Goal: Task Accomplishment & Management: Use online tool/utility

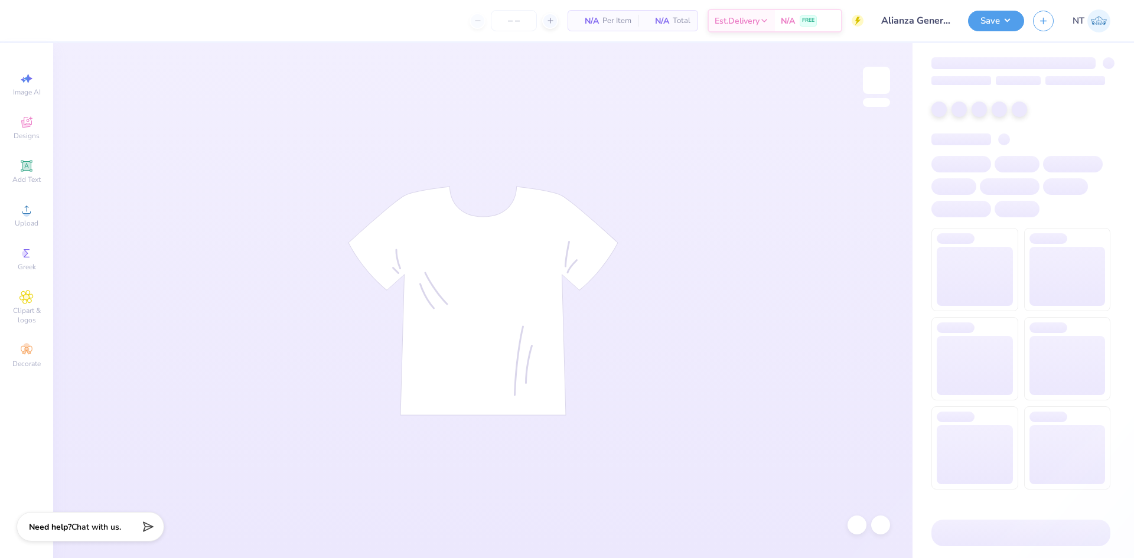
type input "80"
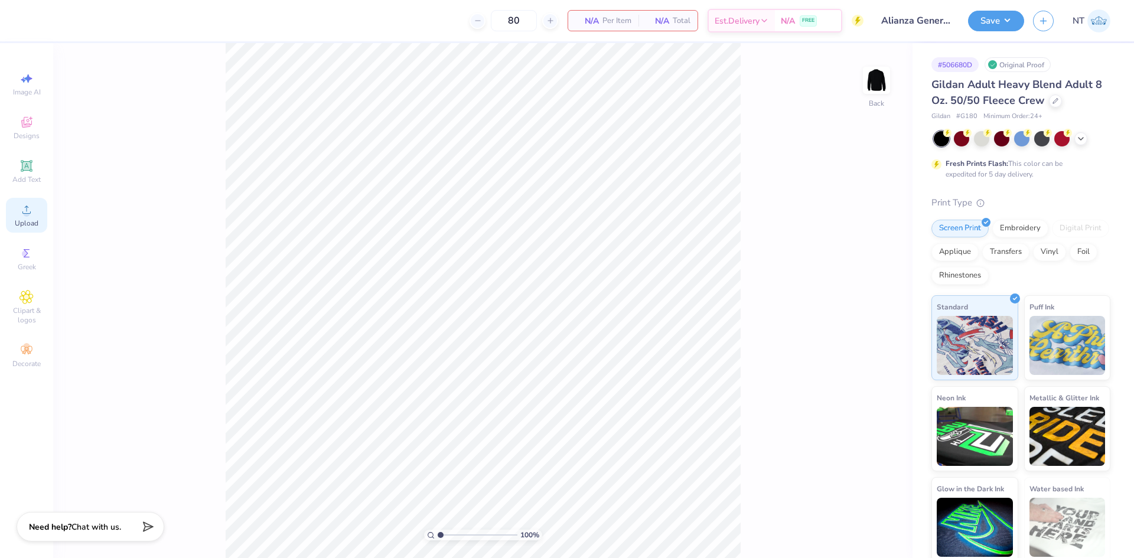
click at [38, 212] on div "Upload" at bounding box center [26, 215] width 41 height 35
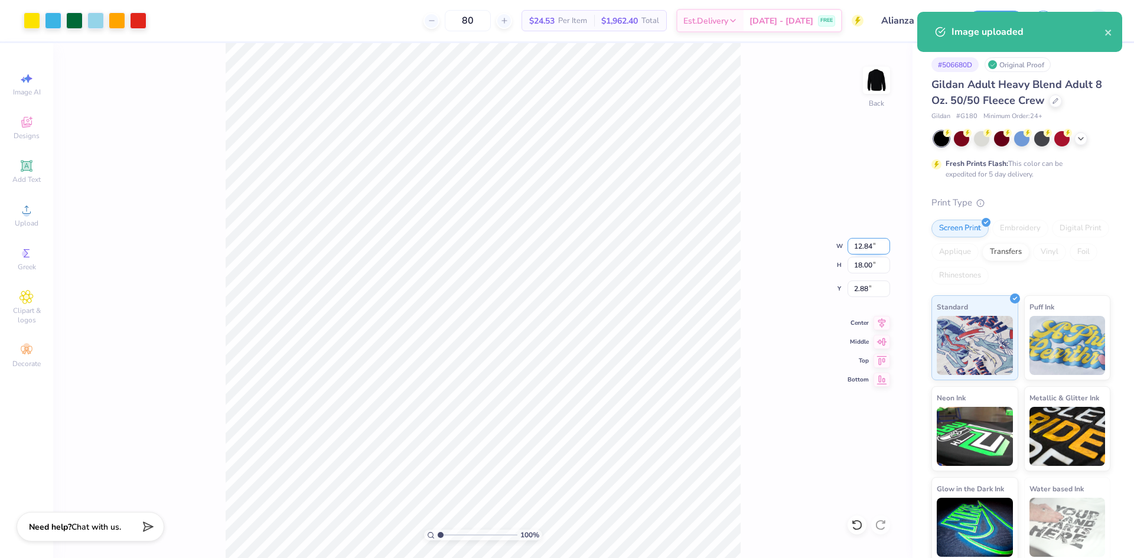
click at [854, 251] on input "12.84" at bounding box center [868, 246] width 43 height 17
click at [856, 263] on input "18.00" at bounding box center [868, 265] width 43 height 17
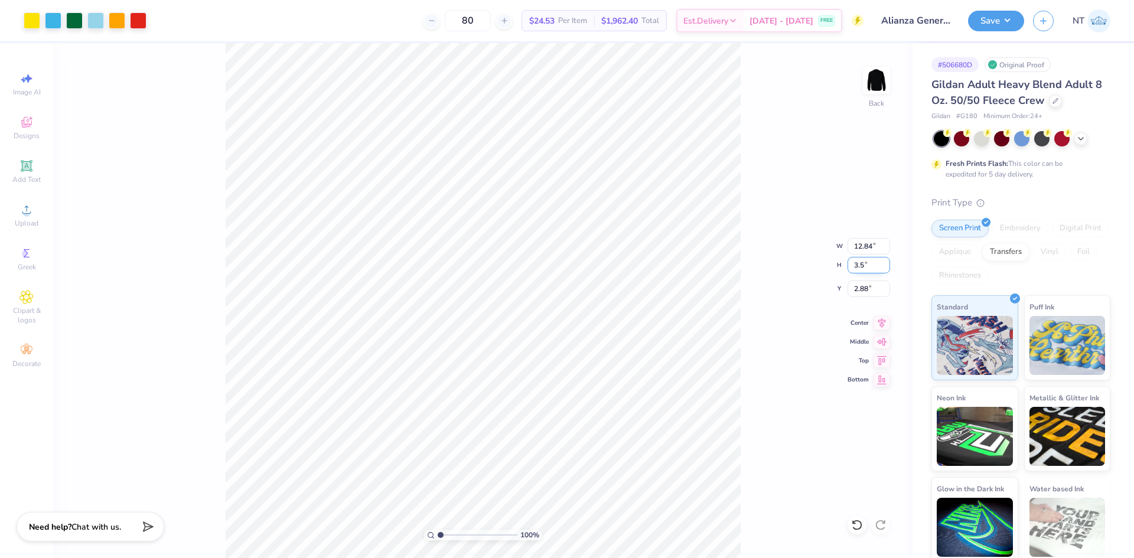
type input "3.5"
type input "2.50"
type input "3.50"
click at [866, 283] on input "10.12" at bounding box center [868, 289] width 43 height 17
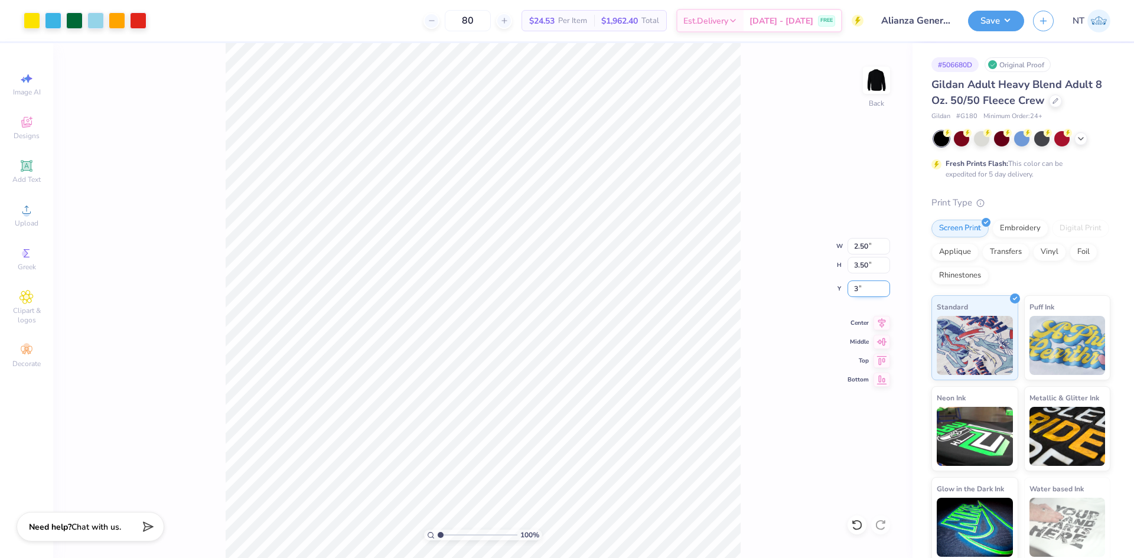
type input "3.00"
type input "1"
click at [872, 81] on img at bounding box center [876, 80] width 47 height 47
drag, startPoint x: 0, startPoint y: 210, endPoint x: 70, endPoint y: 210, distance: 69.7
click at [119, 223] on div "100 % Front" at bounding box center [482, 300] width 859 height 515
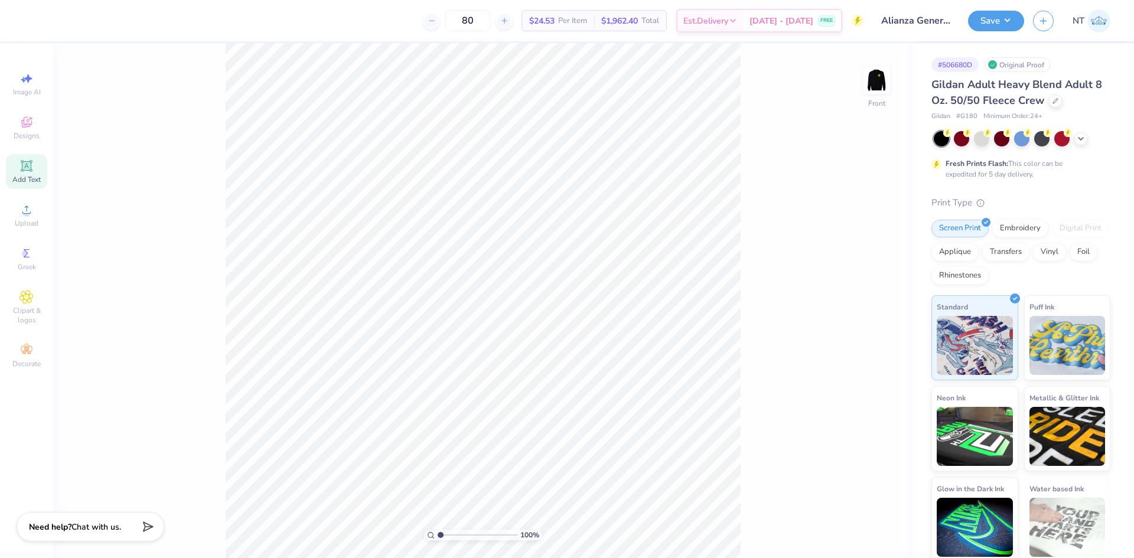
click at [21, 171] on icon at bounding box center [26, 166] width 14 height 14
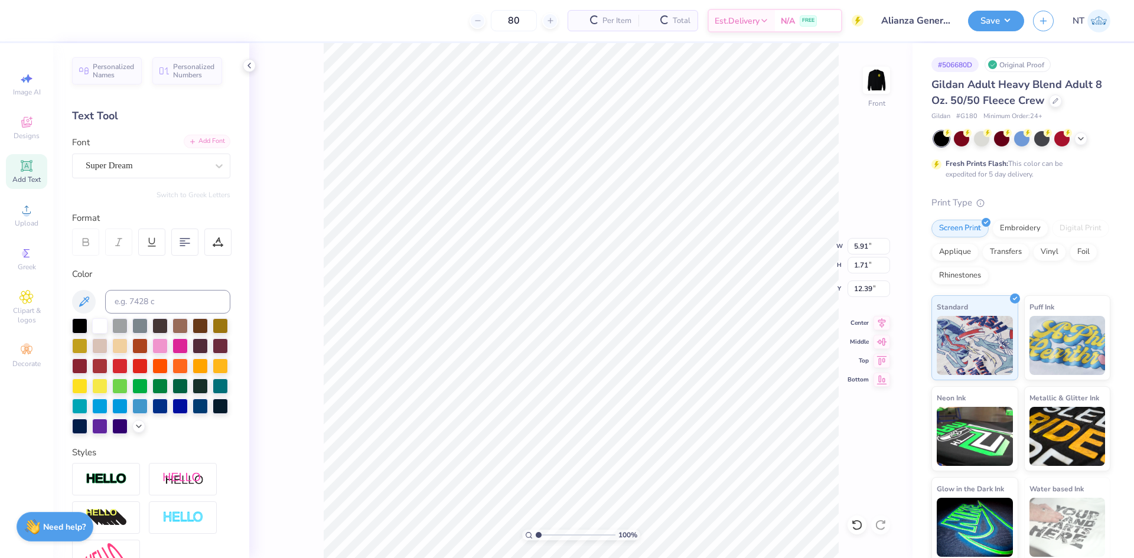
click at [219, 143] on div "Add Font" at bounding box center [207, 142] width 47 height 14
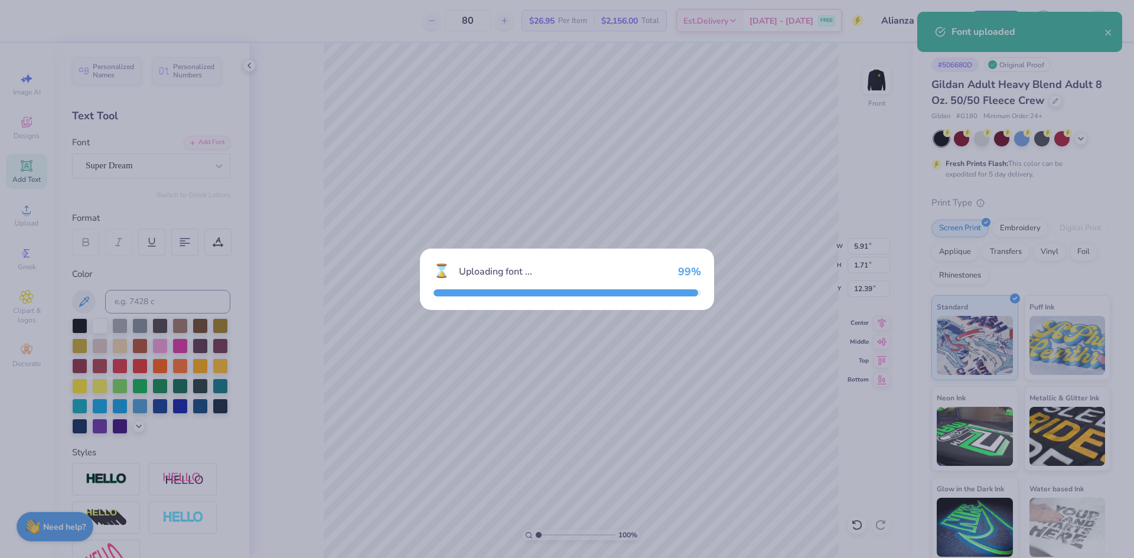
type input "5.07"
type input "1.72"
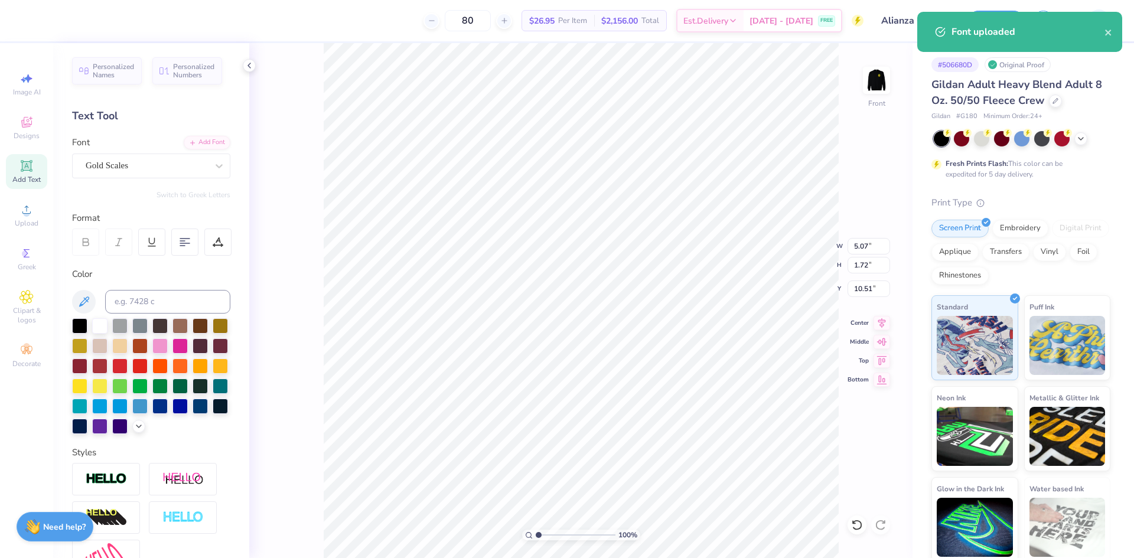
type input "10.51"
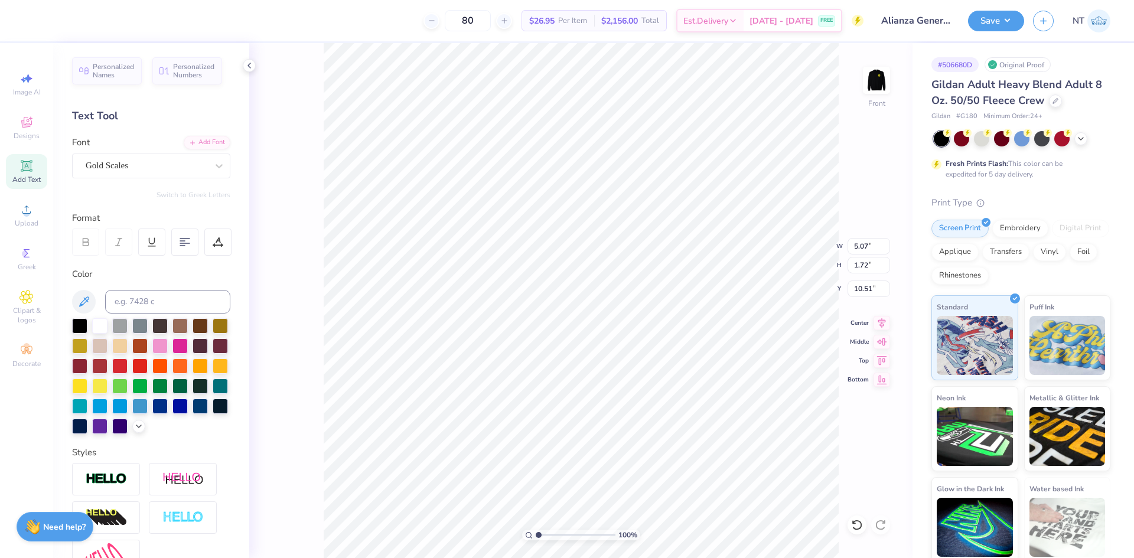
scroll to position [10, 2]
type textarea "Ddaeacae"
click at [191, 137] on div "Add Font" at bounding box center [207, 142] width 47 height 14
click at [203, 138] on div "Add Font" at bounding box center [207, 142] width 47 height 14
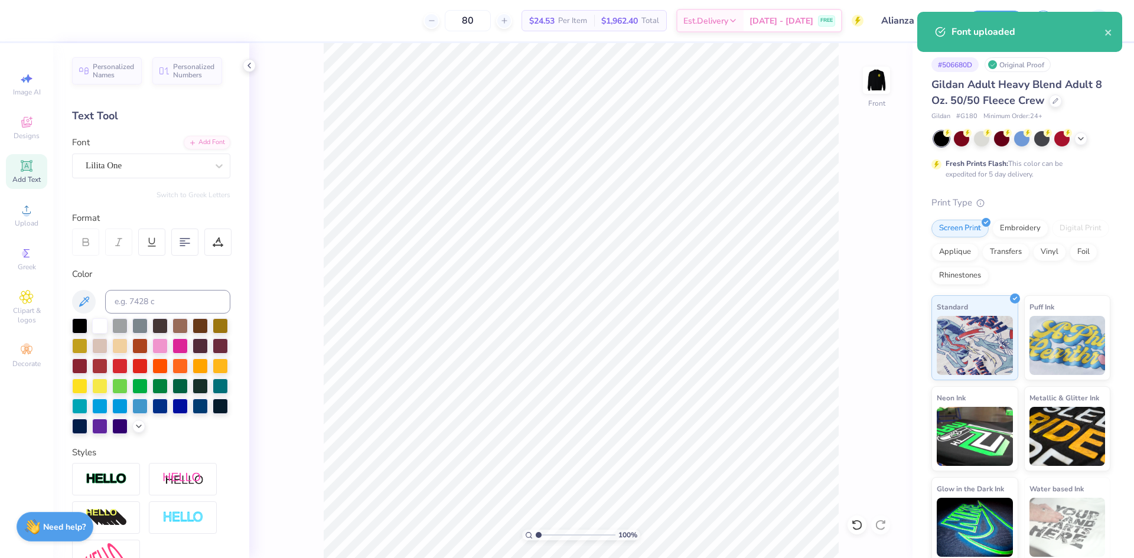
click at [26, 177] on span "Add Text" at bounding box center [26, 179] width 28 height 9
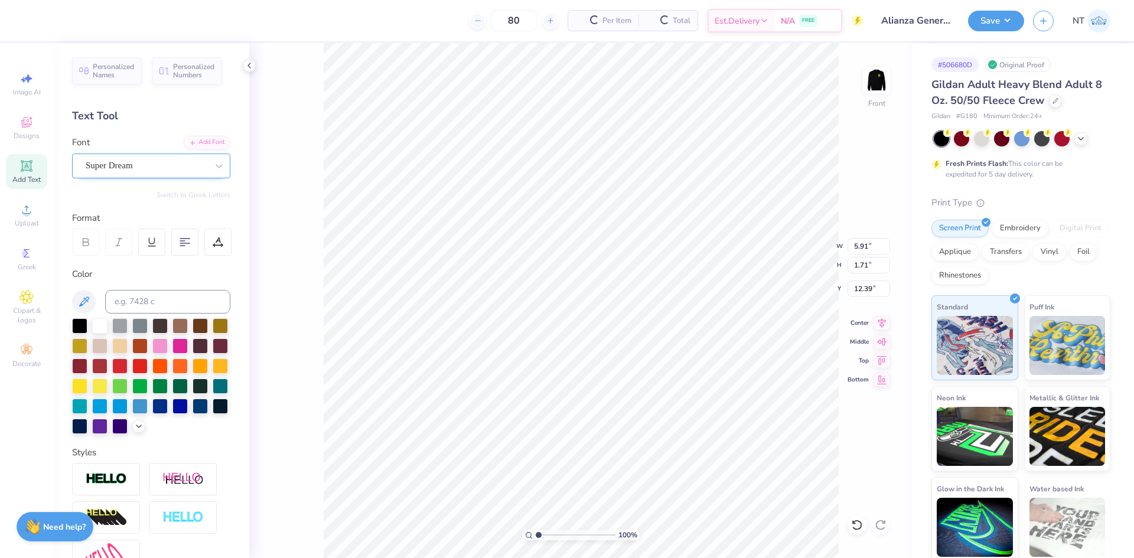
click at [190, 167] on div "Super Dream" at bounding box center [146, 165] width 124 height 18
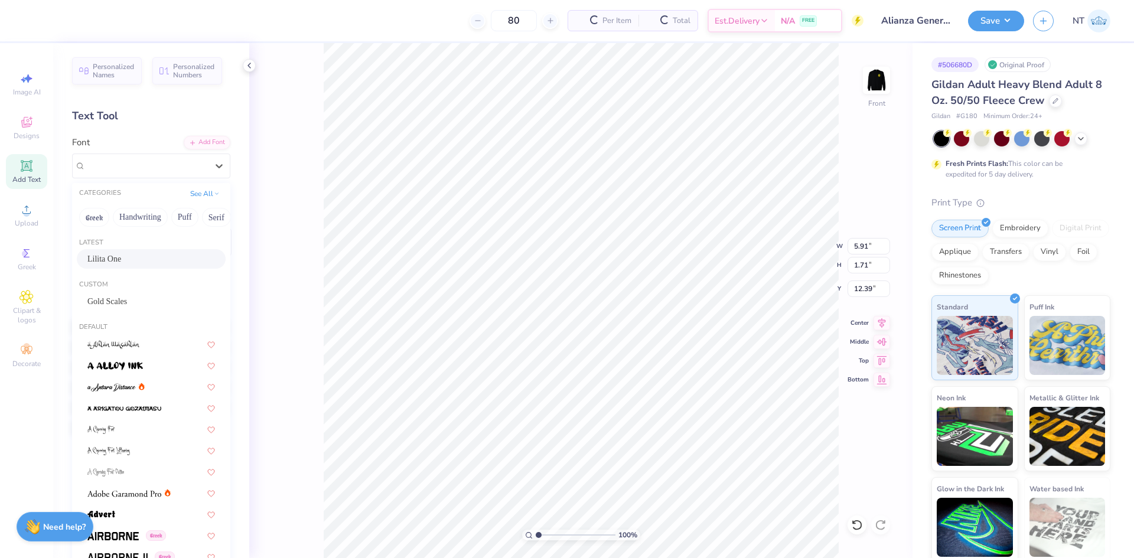
click at [128, 259] on div "Lilita One" at bounding box center [151, 259] width 128 height 12
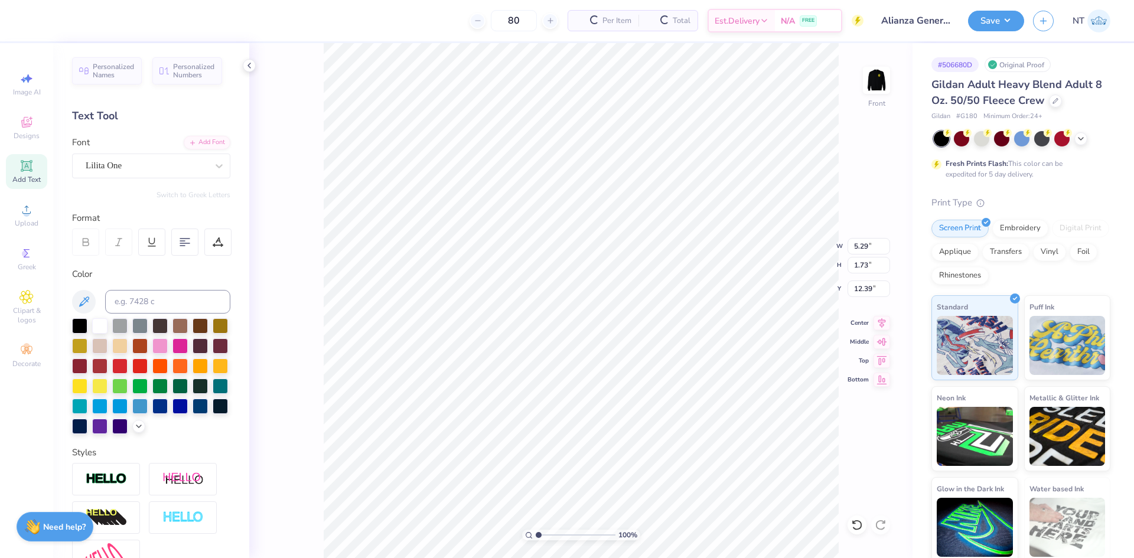
type input "5.29"
type input "1.73"
type textarea "[PERSON_NAME]"
type input "4.57"
type input "1.75"
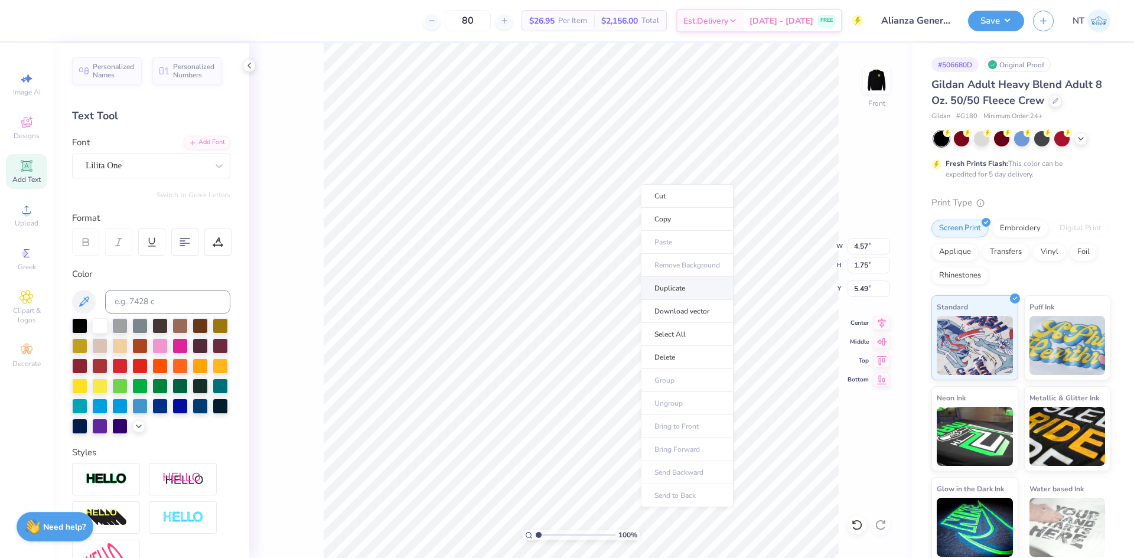
click at [676, 291] on li "Duplicate" at bounding box center [687, 288] width 93 height 23
type input "7.63"
type textarea "TIRAR"
type input "6.70"
type input "1.72"
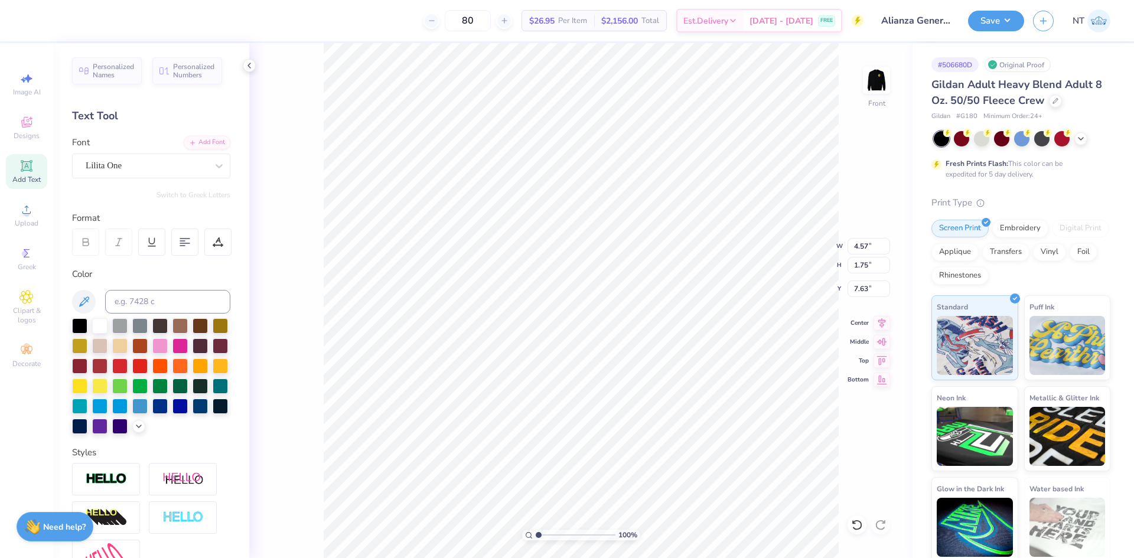
type input "7.64"
click at [656, 314] on li "Duplicate" at bounding box center [649, 317] width 93 height 23
type input "9.86"
type textarea "m"
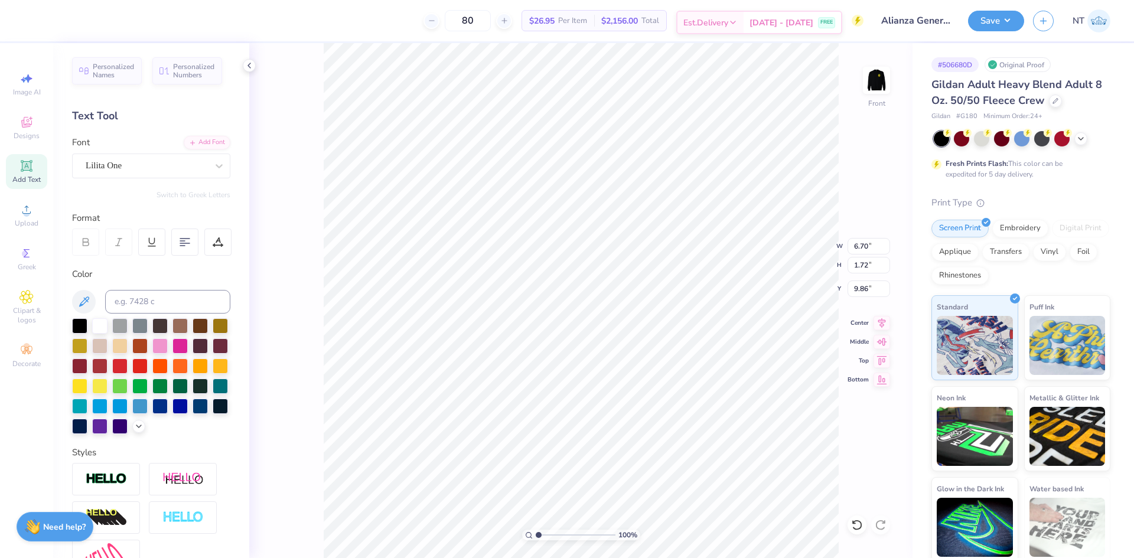
type textarea "m"
type textarea "MaS"
type input "4.57"
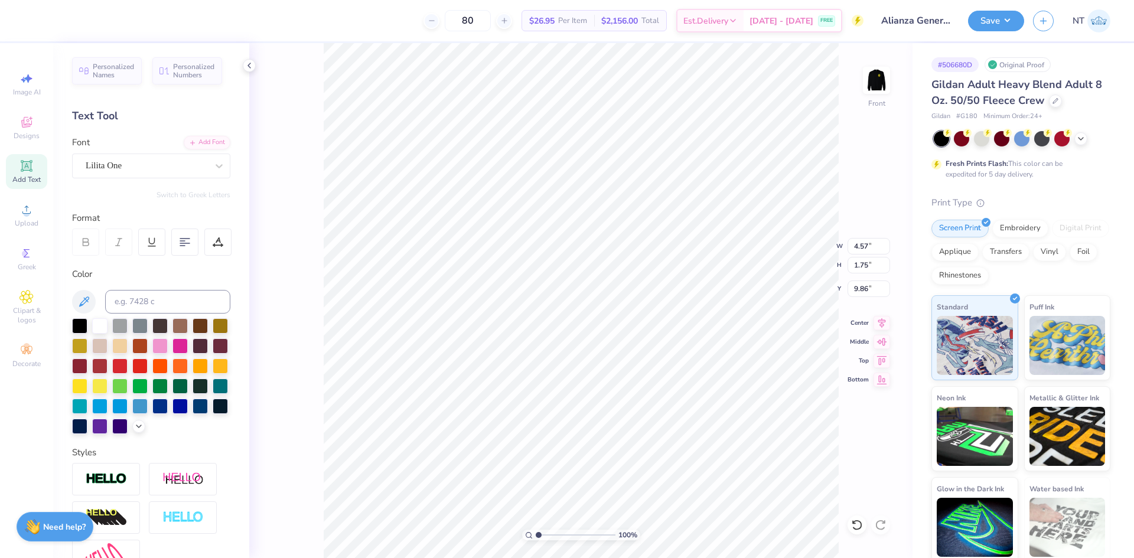
type input "1.75"
click at [638, 334] on li "Duplicate" at bounding box center [658, 336] width 93 height 23
type input "14.89"
type textarea "M,aS"
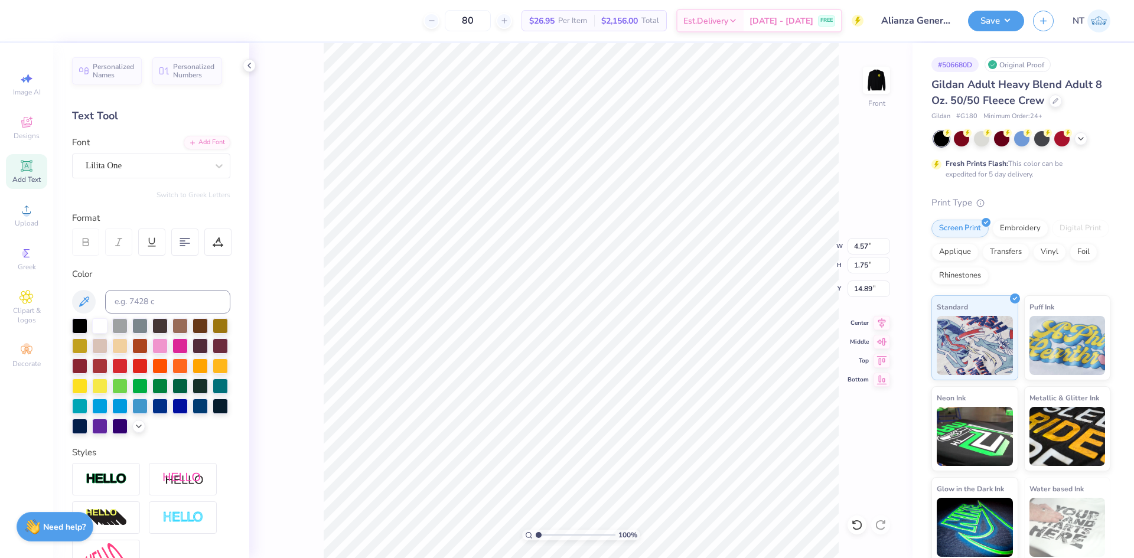
type input "5.32"
type input "1.99"
type input "14.78"
type textarea "'"
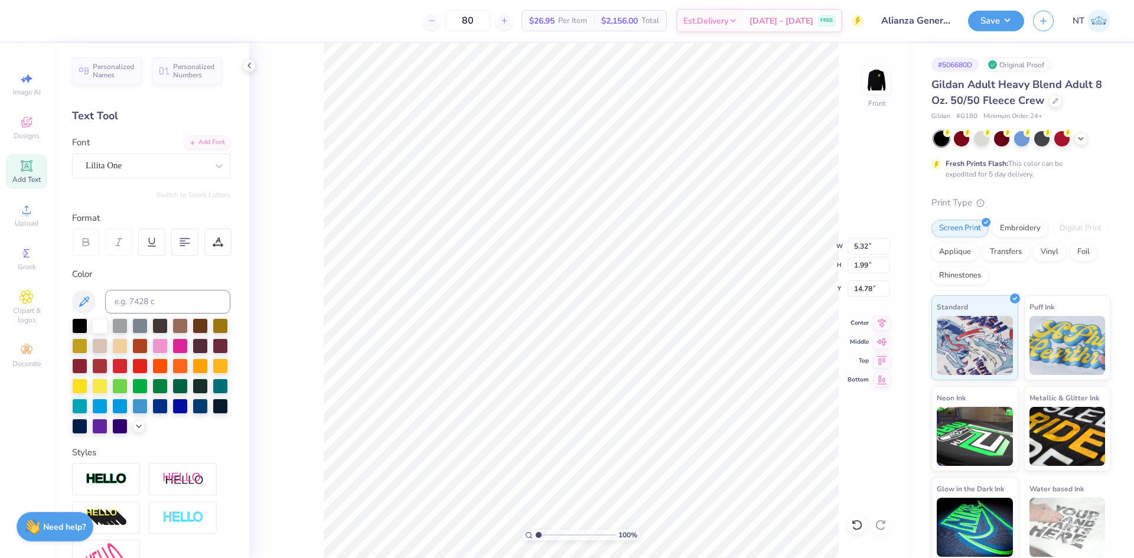
type input "0.37"
type input "0.66"
type input "15.44"
type input "5.2989063711311"
type input "9.51"
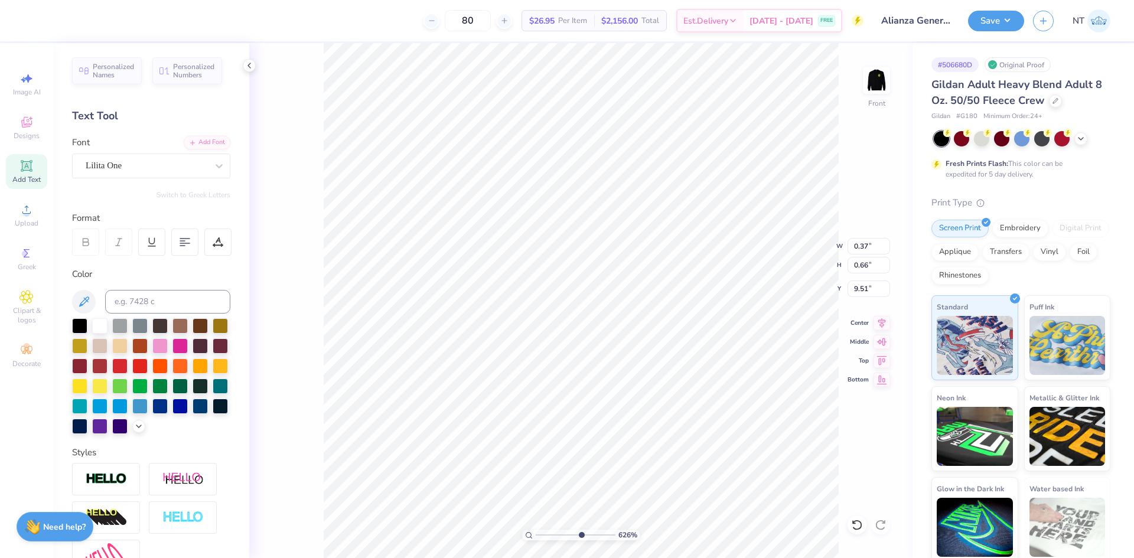
type input "6.26044018427074"
type input "0.58"
type input "0.65"
type input "7.39645288211908"
type input "9.70"
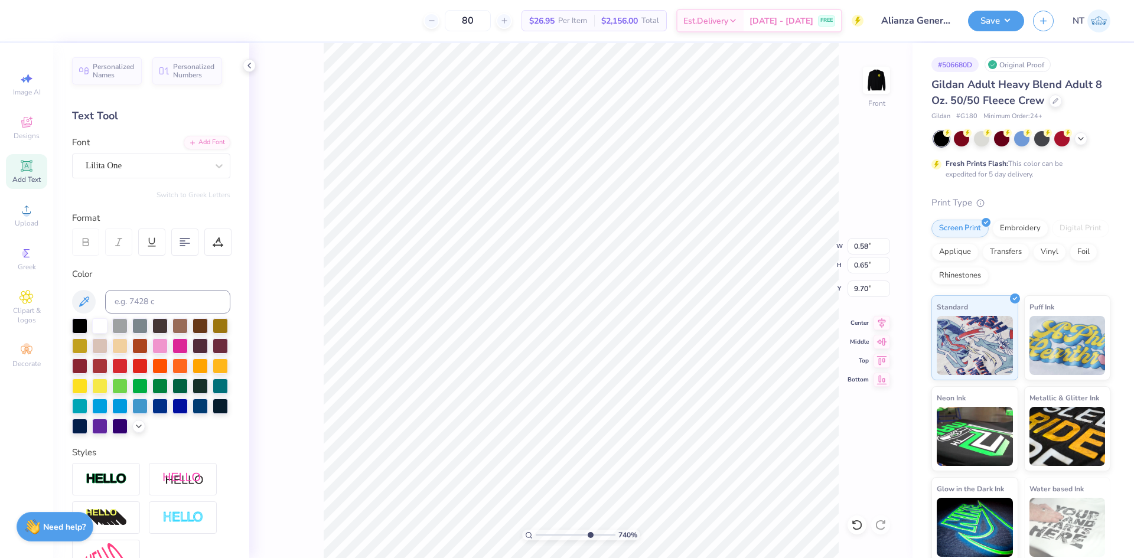
type input "7.39645288211908"
type input "0.66"
type input "0.55"
type input "9.74"
type input "7.39645288211908"
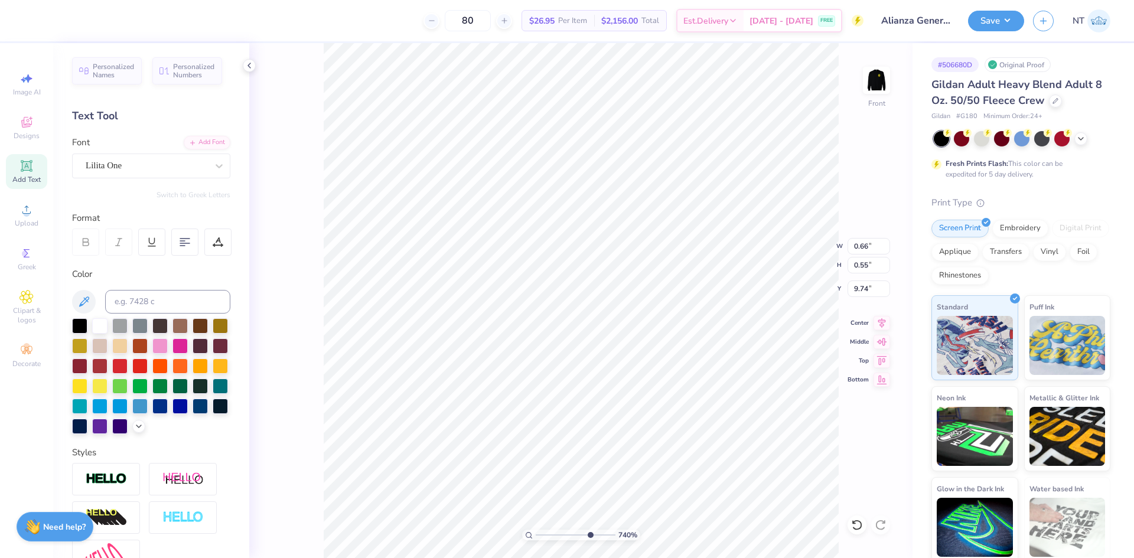
type input "0.43"
type input "0.36"
type input "9.95"
type input "7.39645288211908"
type input "9.94"
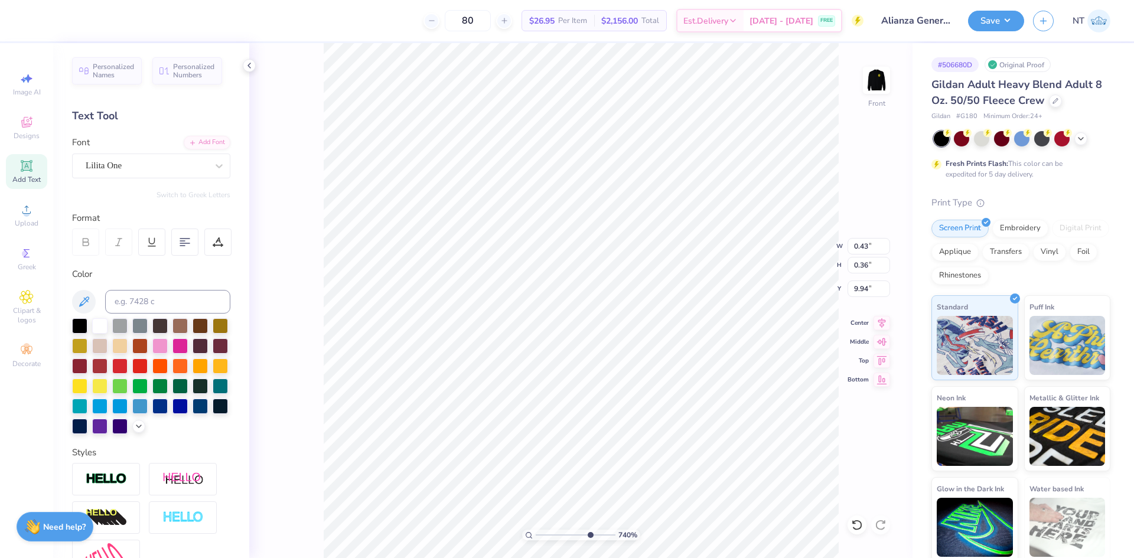
type input "7.39645288211908"
type input "0.53"
type input "0.44"
type input "9.85"
type input "7.39645288211908"
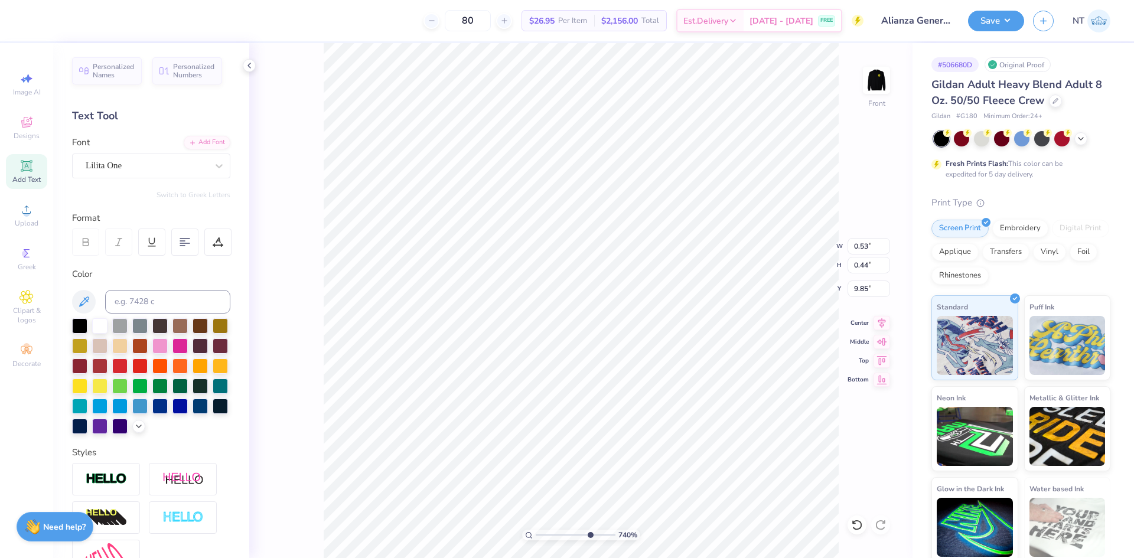
type input "9.87"
type input "1.18145891733021"
type input "9.56"
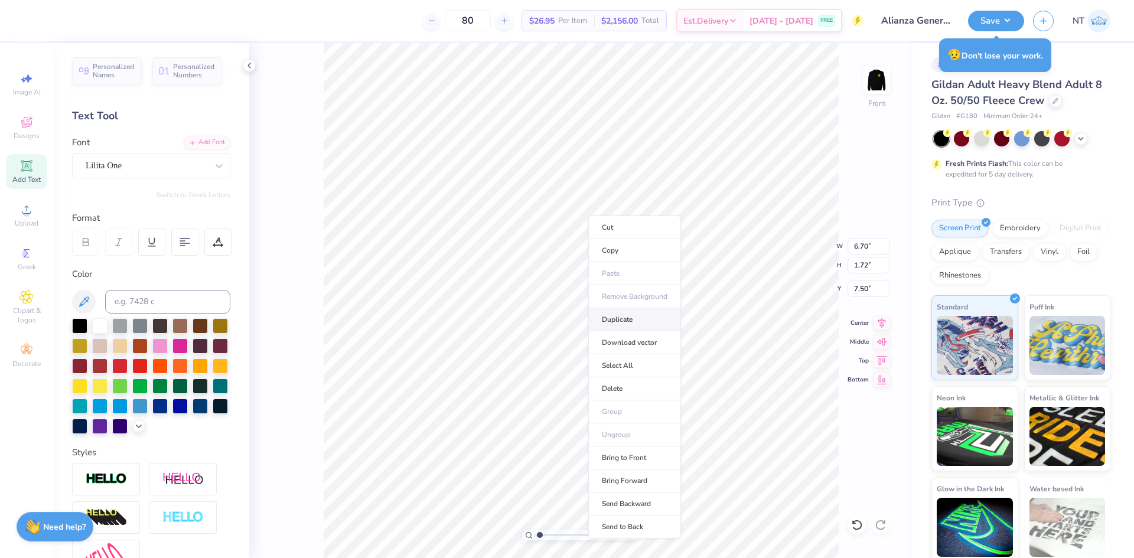
click at [623, 322] on li "Duplicate" at bounding box center [634, 319] width 93 height 23
type input "1.18145891733021"
type input "8.50"
type input "1.18145891733021"
type input "11.77"
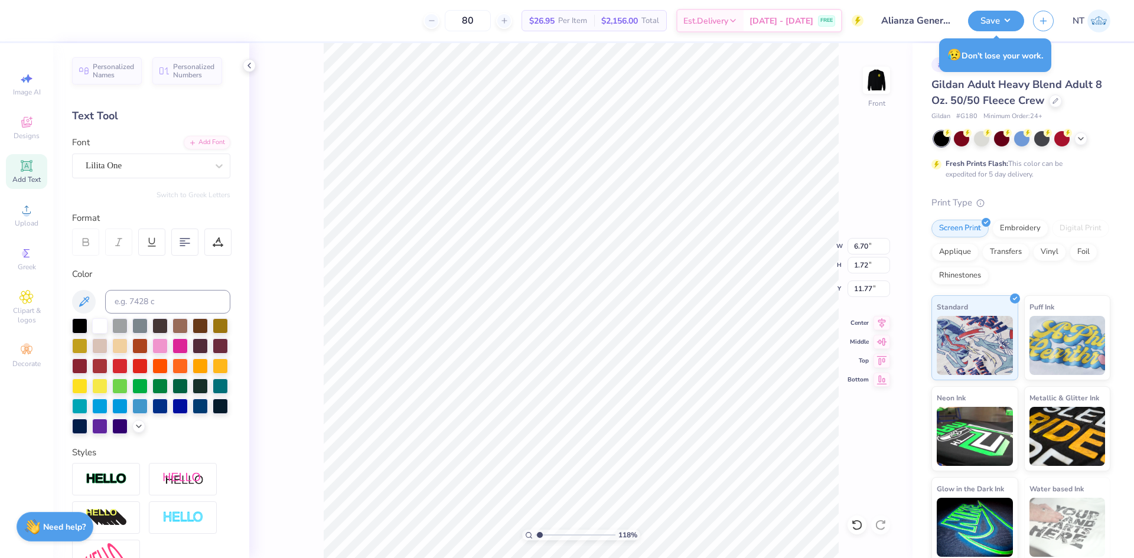
scroll to position [10, 2]
type input "1.18145891733021"
type textarea "F"
type input "1.18145891733021"
type textarea "FO"
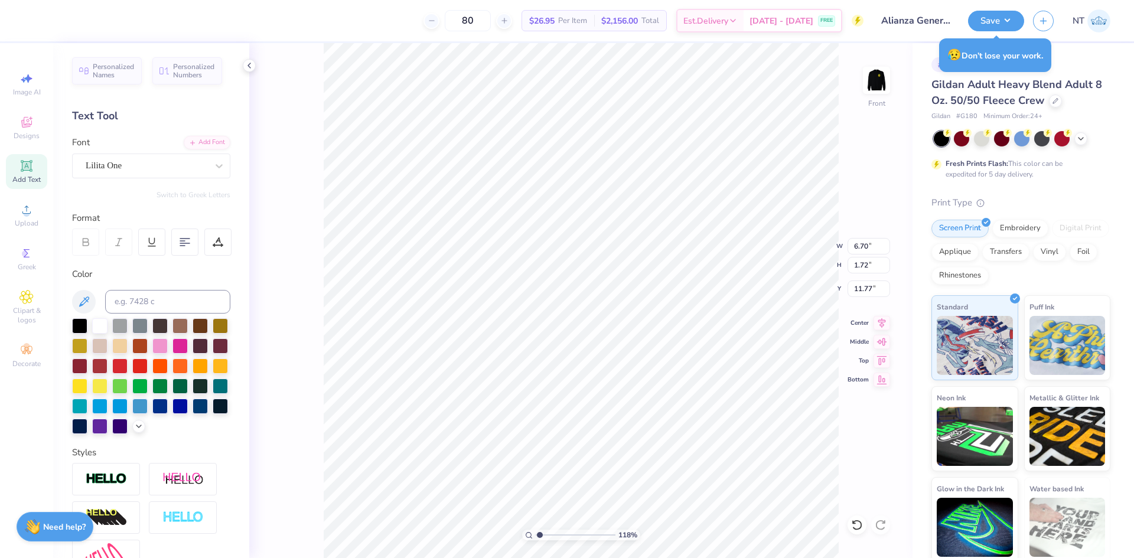
type input "1.18145891733021"
type textarea "FOT"
type input "1.18145891733021"
type textarea "FOTO"
type input "1.18145891733021"
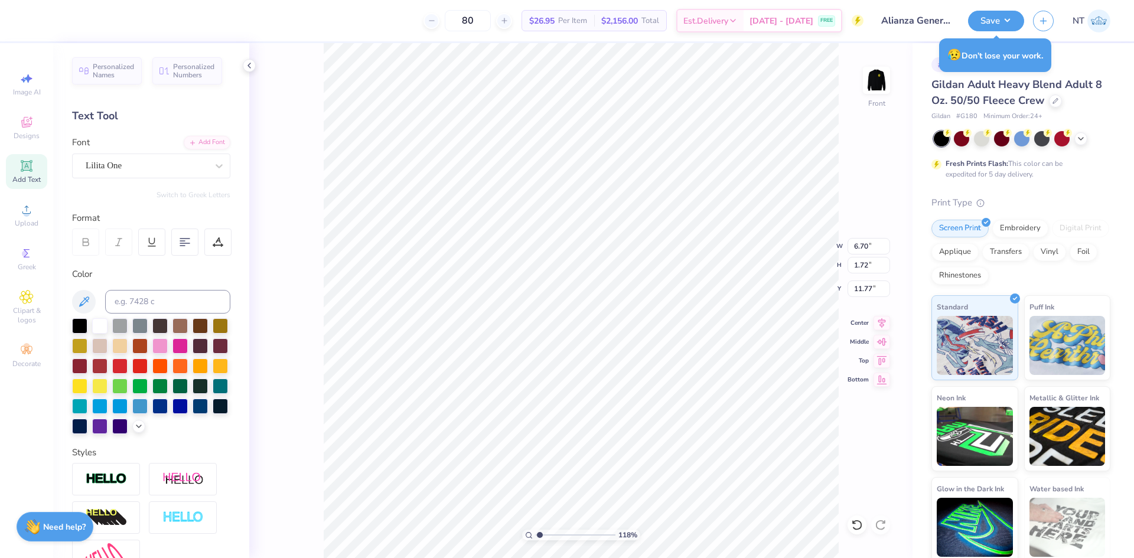
type textarea "FOTOS"
type input "1.18145891733021"
type input "6.88"
type input "1.75"
type input "11.75"
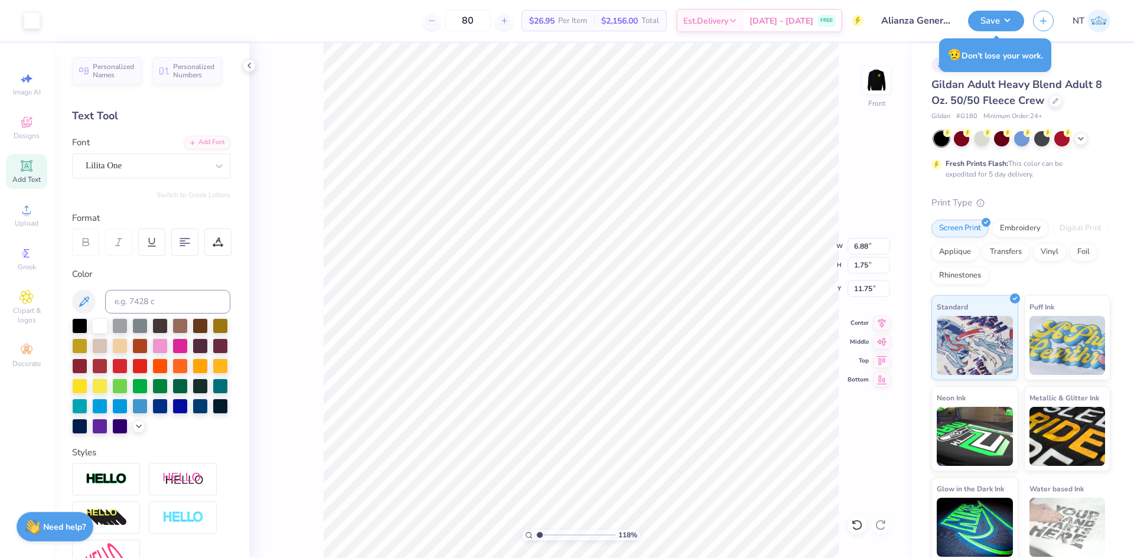
type input "1.18145891733021"
type input "11.50"
type input "1.18145891733021"
type input "11.68"
type input "1.39584517333909"
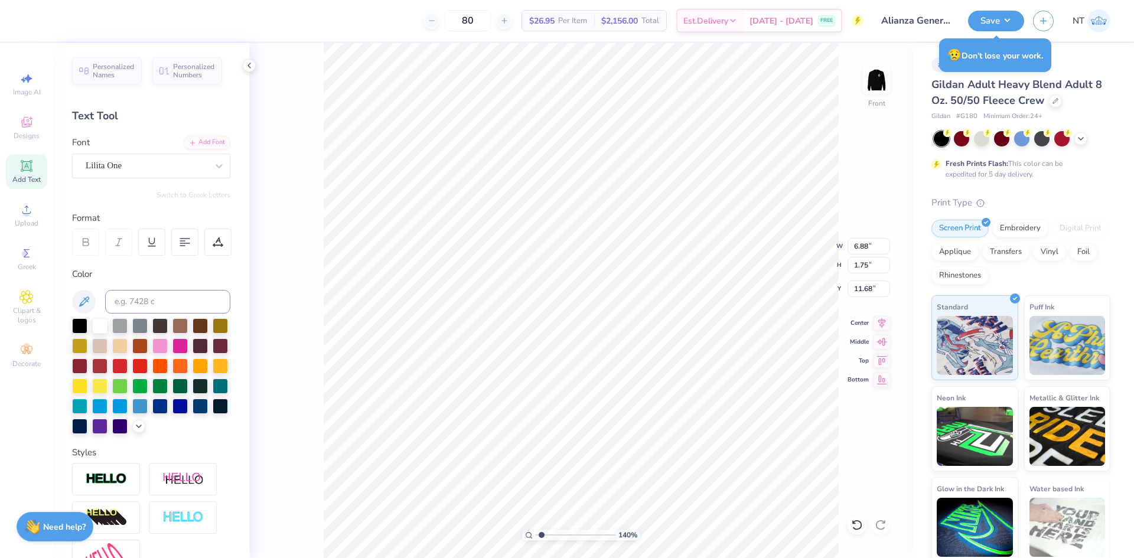
type input "4.57"
type input "5.49"
type input "1.39584517333909"
type input "5.35"
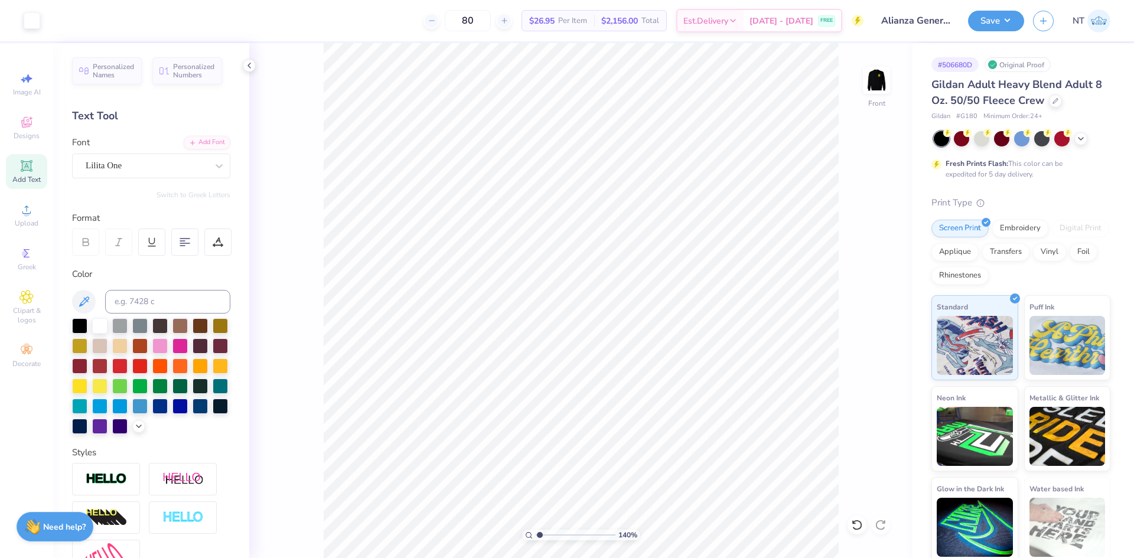
type input "1"
click at [850, 247] on input "6.88" at bounding box center [868, 246] width 43 height 17
type input "8.00"
type input "9.40"
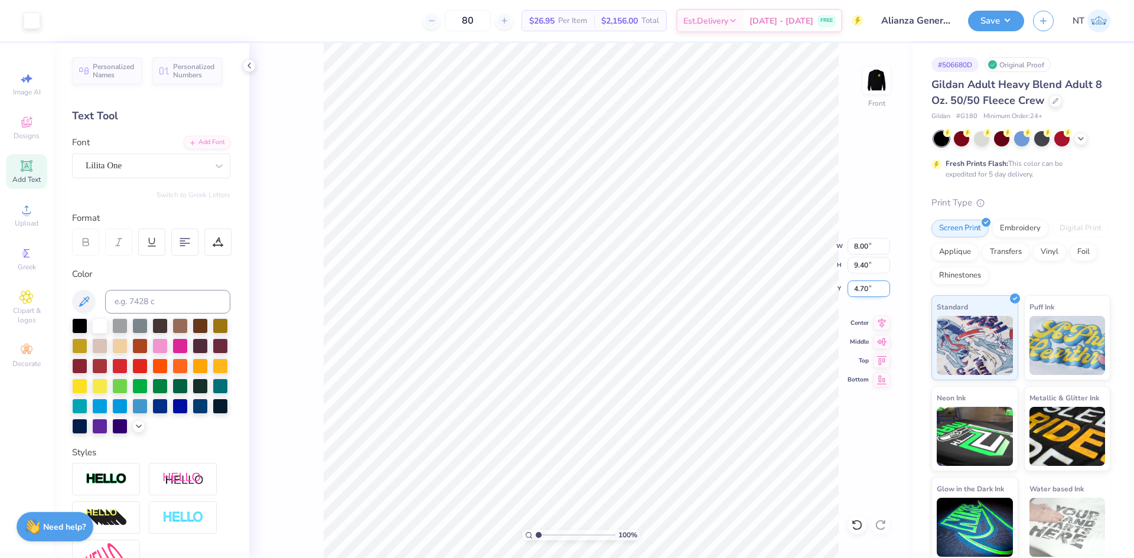
click at [862, 286] on input "4.70" at bounding box center [868, 289] width 43 height 17
type input "3.00"
click at [886, 324] on icon at bounding box center [881, 321] width 17 height 14
click at [878, 71] on img at bounding box center [876, 80] width 47 height 47
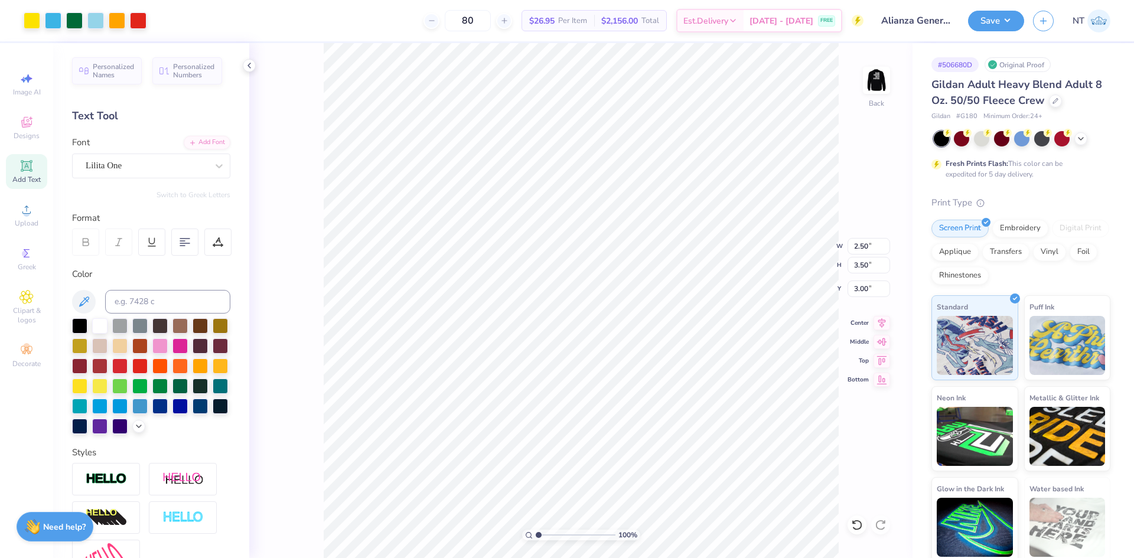
click at [862, 94] on div "100 % Back W 2.50 2.50 " H 3.50 3.50 " Y 3.00 3.00 " Center Middle Top Bottom" at bounding box center [580, 300] width 663 height 515
click at [886, 79] on img at bounding box center [876, 80] width 47 height 47
drag, startPoint x: 873, startPoint y: 79, endPoint x: 795, endPoint y: 260, distance: 197.3
click at [873, 79] on img at bounding box center [877, 81] width 24 height 24
click at [895, 81] on img at bounding box center [876, 80] width 47 height 47
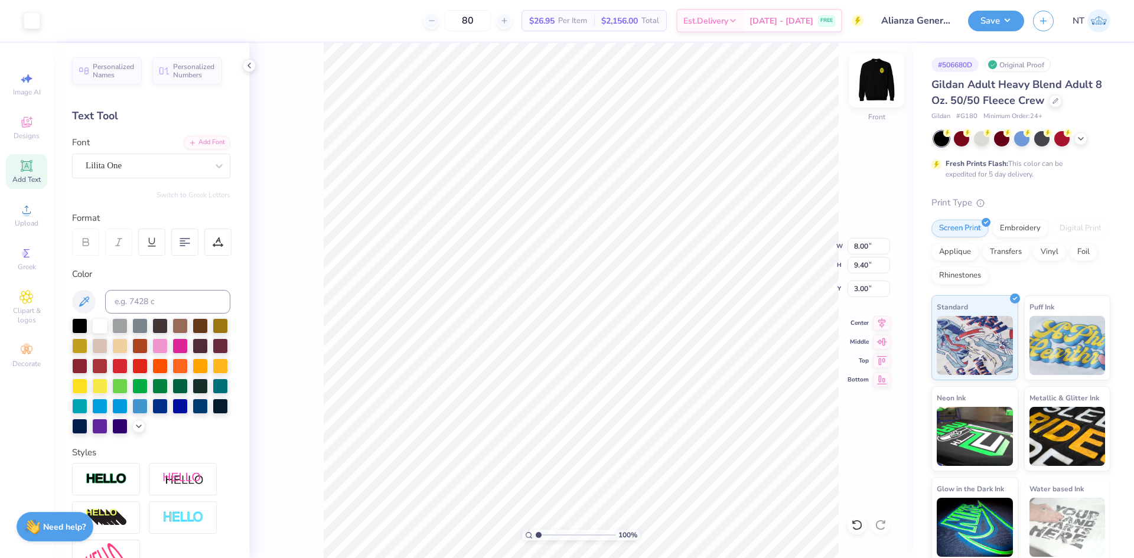
click at [886, 77] on img at bounding box center [876, 80] width 47 height 47
click at [876, 77] on img at bounding box center [876, 80] width 47 height 47
click at [877, 324] on icon at bounding box center [881, 321] width 17 height 14
click at [1009, 35] on div "Save NT" at bounding box center [1051, 20] width 166 height 41
click at [1011, 18] on button "Save" at bounding box center [996, 19] width 56 height 21
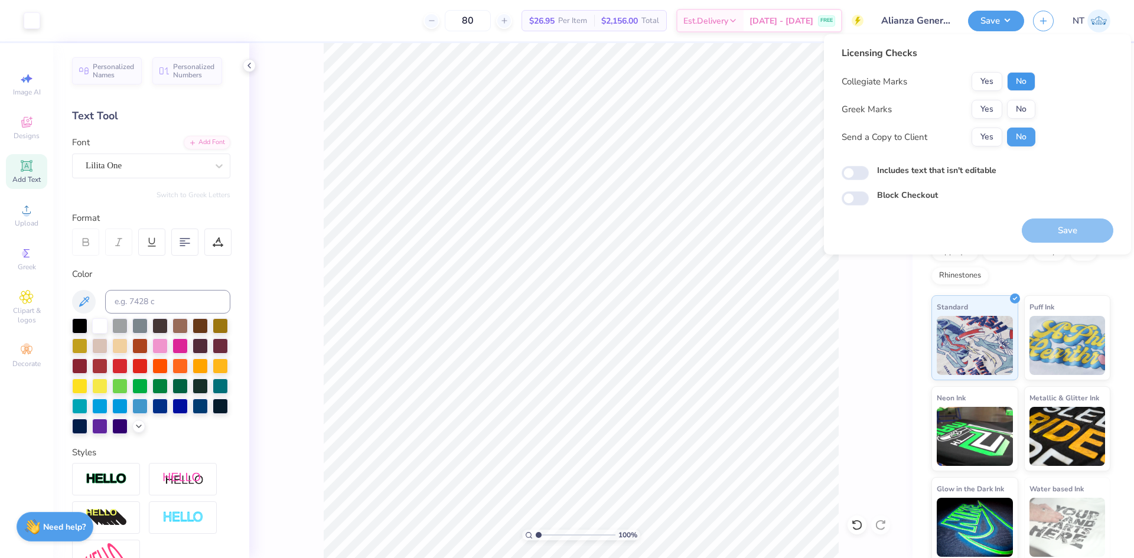
click at [1020, 76] on button "No" at bounding box center [1021, 81] width 28 height 19
drag, startPoint x: 1020, startPoint y: 76, endPoint x: 1022, endPoint y: 101, distance: 25.5
click at [1027, 91] on div "Collegiate Marks Yes No Greek Marks Yes No Send a Copy to Client Yes No" at bounding box center [939, 109] width 194 height 74
click at [1022, 101] on button "No" at bounding box center [1021, 109] width 28 height 19
click at [1055, 237] on button "Save" at bounding box center [1068, 231] width 92 height 24
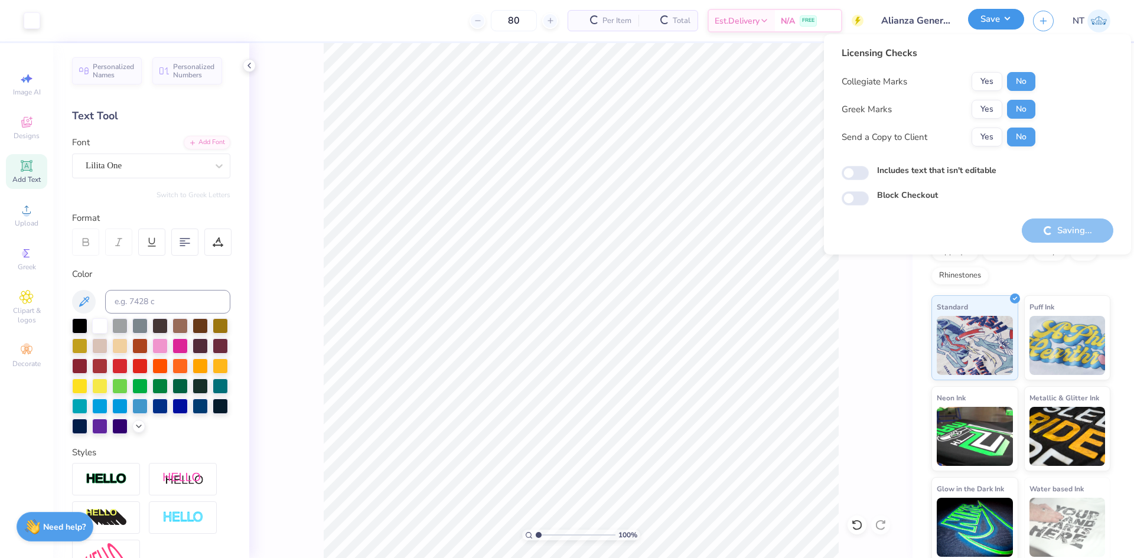
click at [1016, 22] on button "Save" at bounding box center [996, 19] width 56 height 21
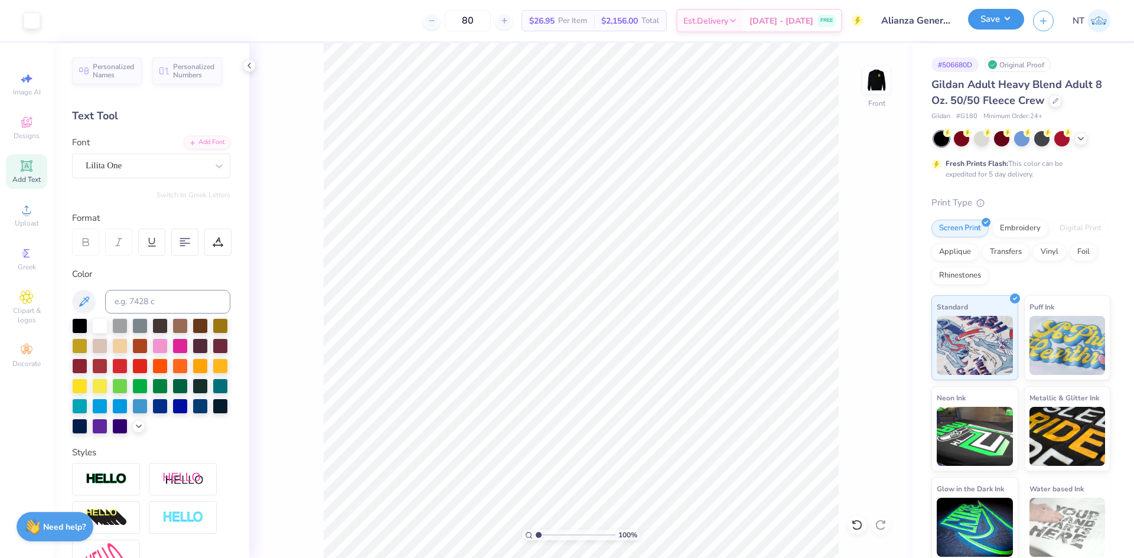
click at [1016, 22] on button "Save" at bounding box center [996, 19] width 56 height 21
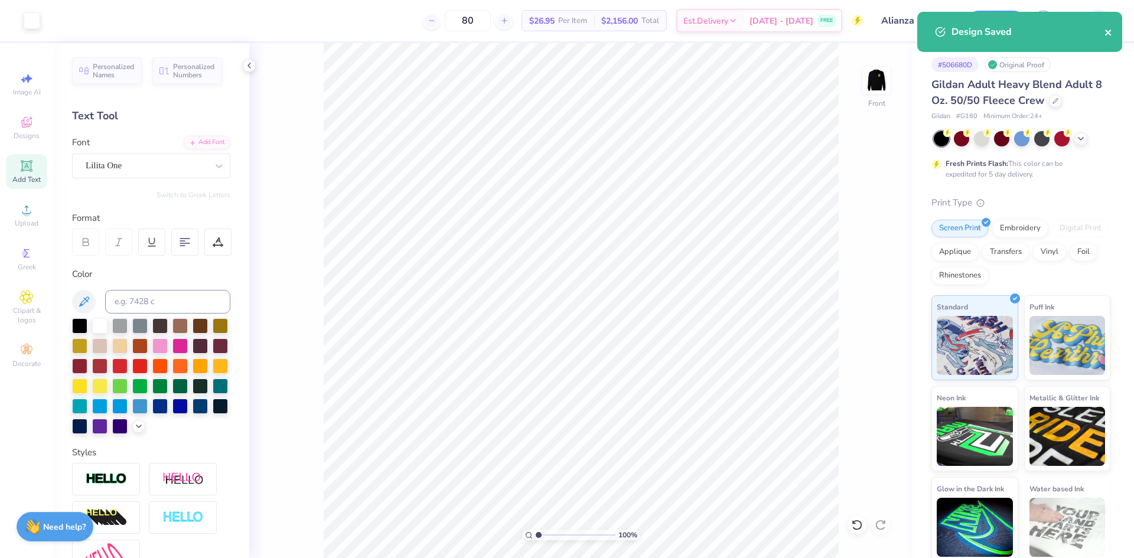
click at [1107, 31] on icon "close" at bounding box center [1108, 33] width 6 height 6
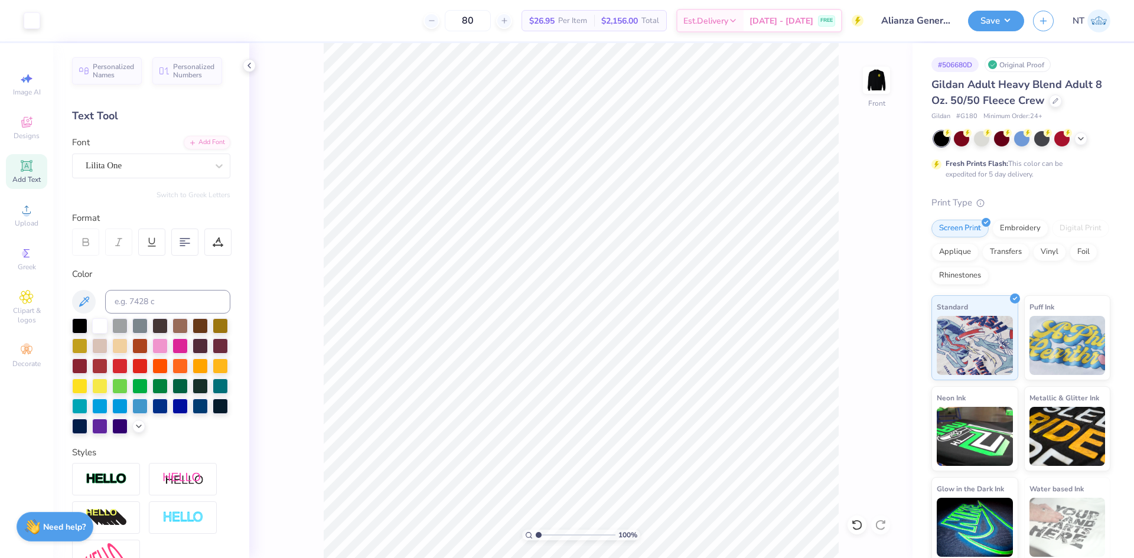
drag, startPoint x: 879, startPoint y: 84, endPoint x: 653, endPoint y: 1, distance: 241.8
click at [879, 85] on img at bounding box center [877, 81] width 24 height 24
type input "1"
